Goal: Task Accomplishment & Management: Complete application form

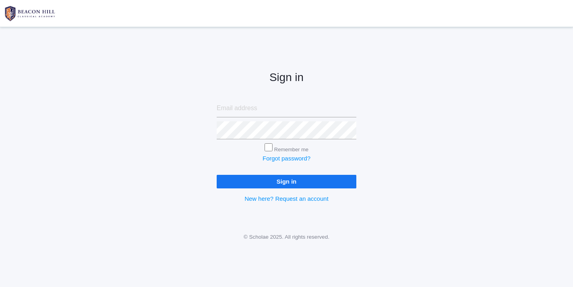
click at [232, 109] on input "email" at bounding box center [287, 108] width 140 height 18
type input "websterjl03@aol.com"
click at [276, 179] on input "Sign in" at bounding box center [287, 181] width 140 height 13
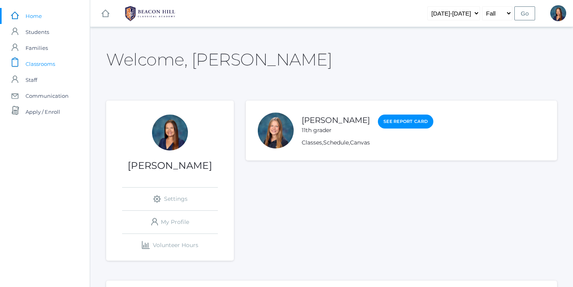
click at [50, 64] on span "Classrooms" at bounding box center [41, 64] width 30 height 16
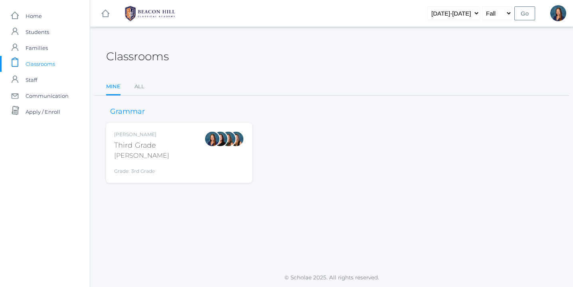
click at [164, 157] on div "Lori Webster Third Grade Webster Grade: 3rd Grade 03LA" at bounding box center [179, 153] width 130 height 44
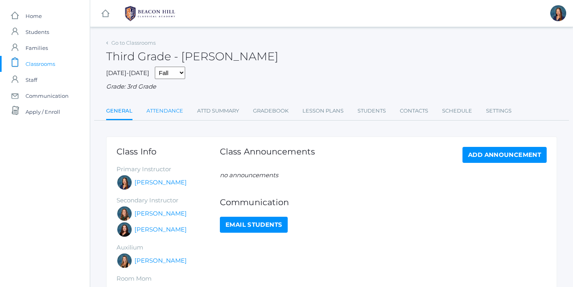
click at [167, 111] on link "Attendance" at bounding box center [165, 111] width 37 height 16
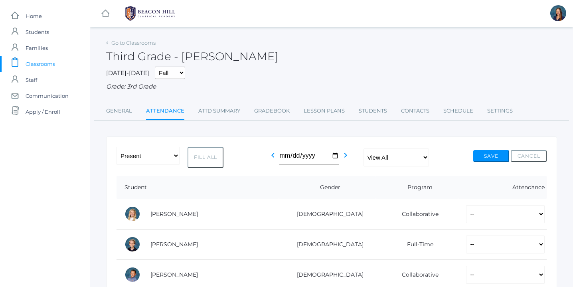
click at [206, 157] on button "Fill All" at bounding box center [206, 157] width 36 height 21
select select "P"
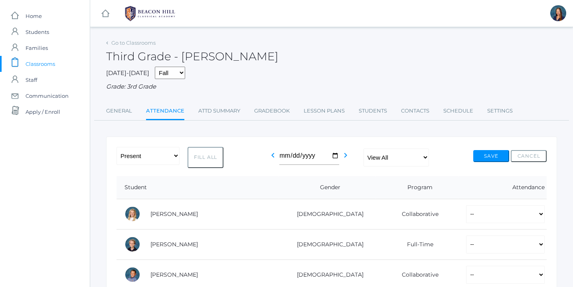
select select "P"
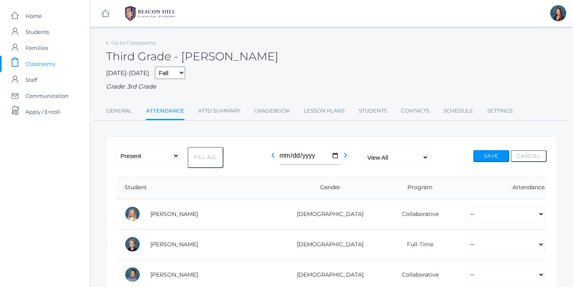
select select "P"
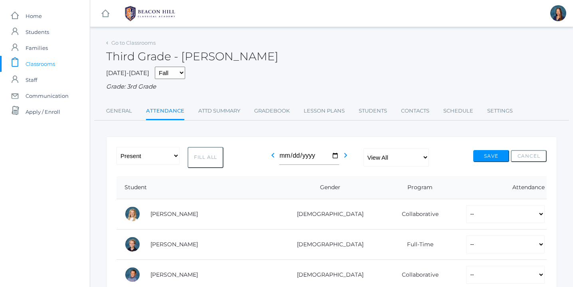
select select "P"
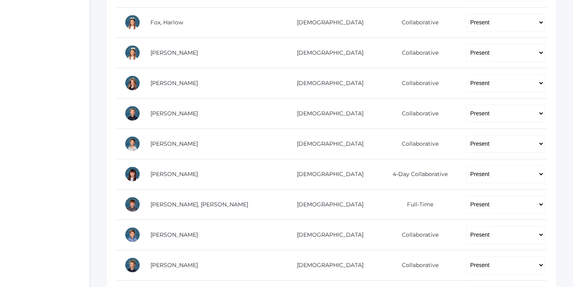
scroll to position [318, 0]
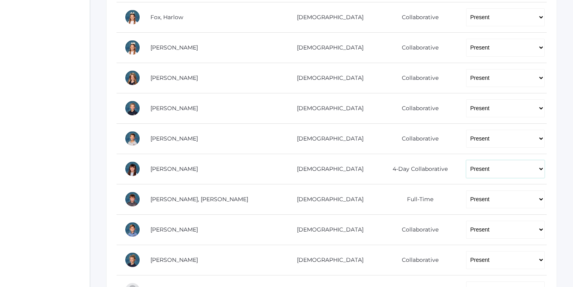
click at [540, 167] on select "-- Present Present-At-Home Tardy Excused Tardy Unexcused Absent Excused Absent …" at bounding box center [505, 169] width 79 height 18
select select "AU"
click at [466, 160] on select "-- Present Present-At-Home Tardy Excused Tardy Unexcused Absent Excused Absent …" at bounding box center [505, 169] width 79 height 18
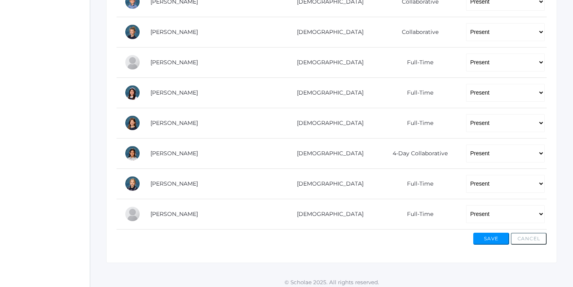
scroll to position [551, 0]
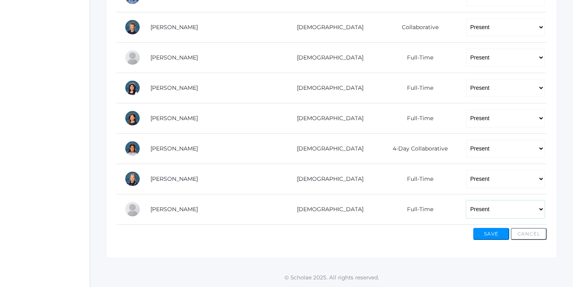
click at [539, 211] on select "-- Present Present-At-Home Tardy Excused Tardy Unexcused Absent Excused Absent …" at bounding box center [505, 209] width 79 height 18
select select "AE"
click at [466, 200] on select "-- Present Present-At-Home Tardy Excused Tardy Unexcused Absent Excused Absent …" at bounding box center [505, 209] width 79 height 18
click at [493, 233] on button "Save" at bounding box center [491, 234] width 36 height 12
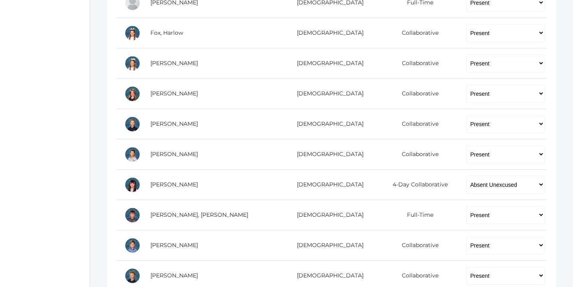
scroll to position [322, 0]
click at [540, 184] on select "-- Present Present-At-Home Tardy Excused Tardy Unexcused Absent Excused Absent …" at bounding box center [505, 184] width 79 height 18
select select "AE"
click at [466, 175] on select "-- Present Present-At-Home Tardy Excused Tardy Unexcused Absent Excused Absent …" at bounding box center [505, 184] width 79 height 18
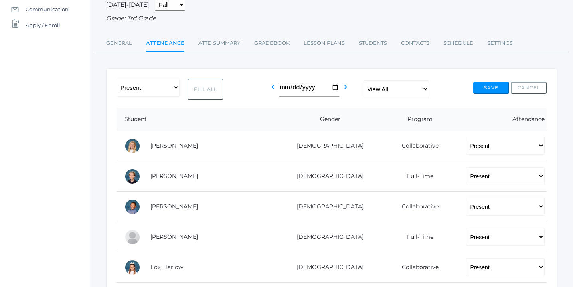
scroll to position [77, 0]
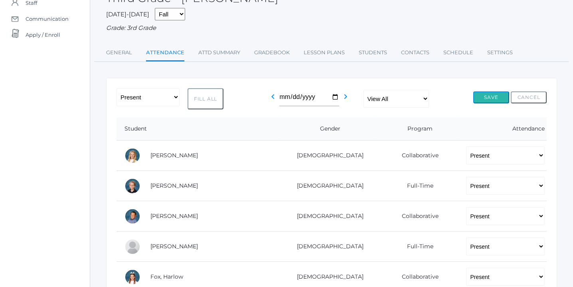
click at [495, 97] on button "Save" at bounding box center [491, 97] width 36 height 12
